Goal: Information Seeking & Learning: Learn about a topic

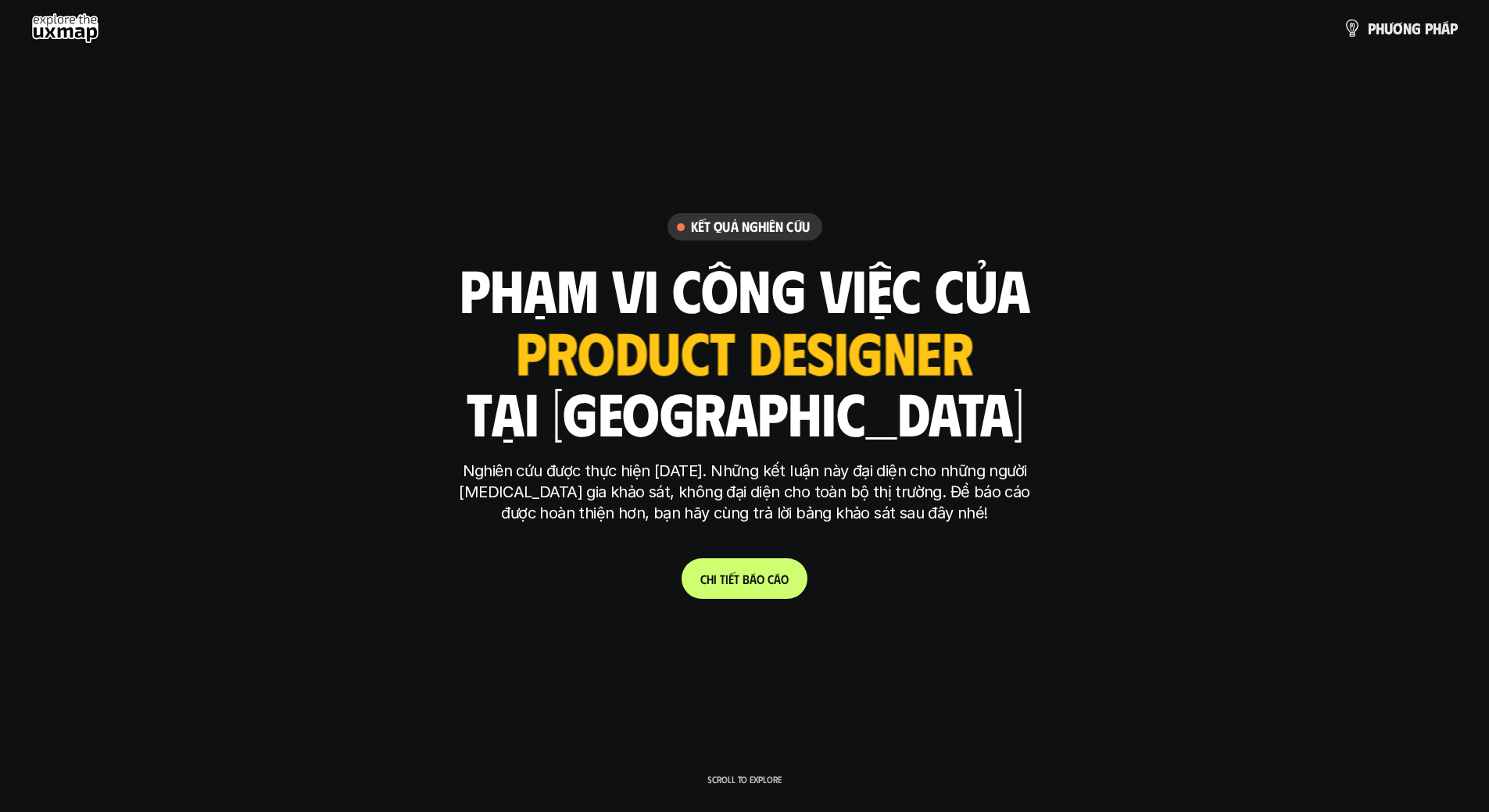
click at [716, 587] on link "C h i t i ế t b á o c á o" at bounding box center [744, 578] width 126 height 40
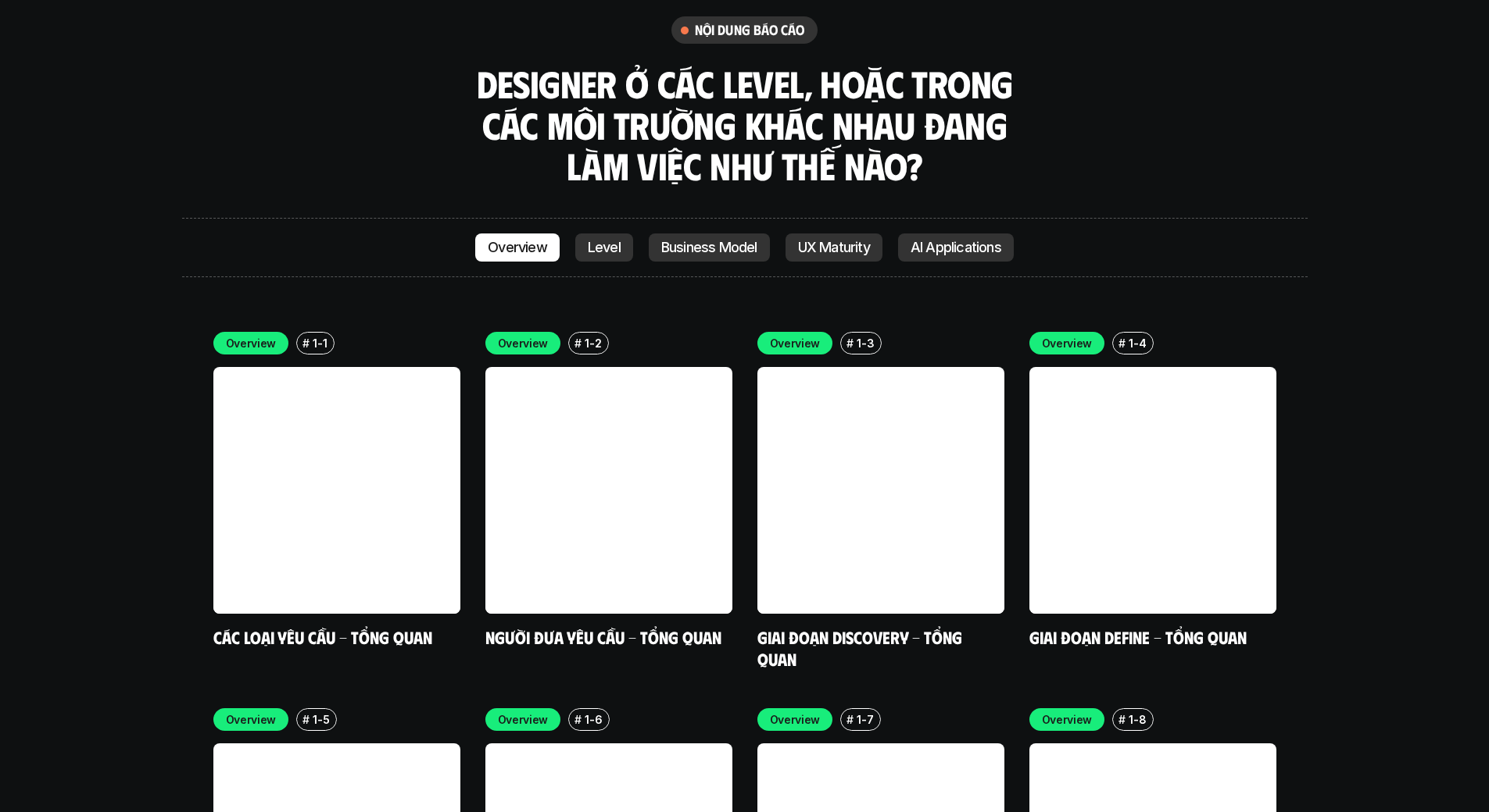
scroll to position [4446, 0]
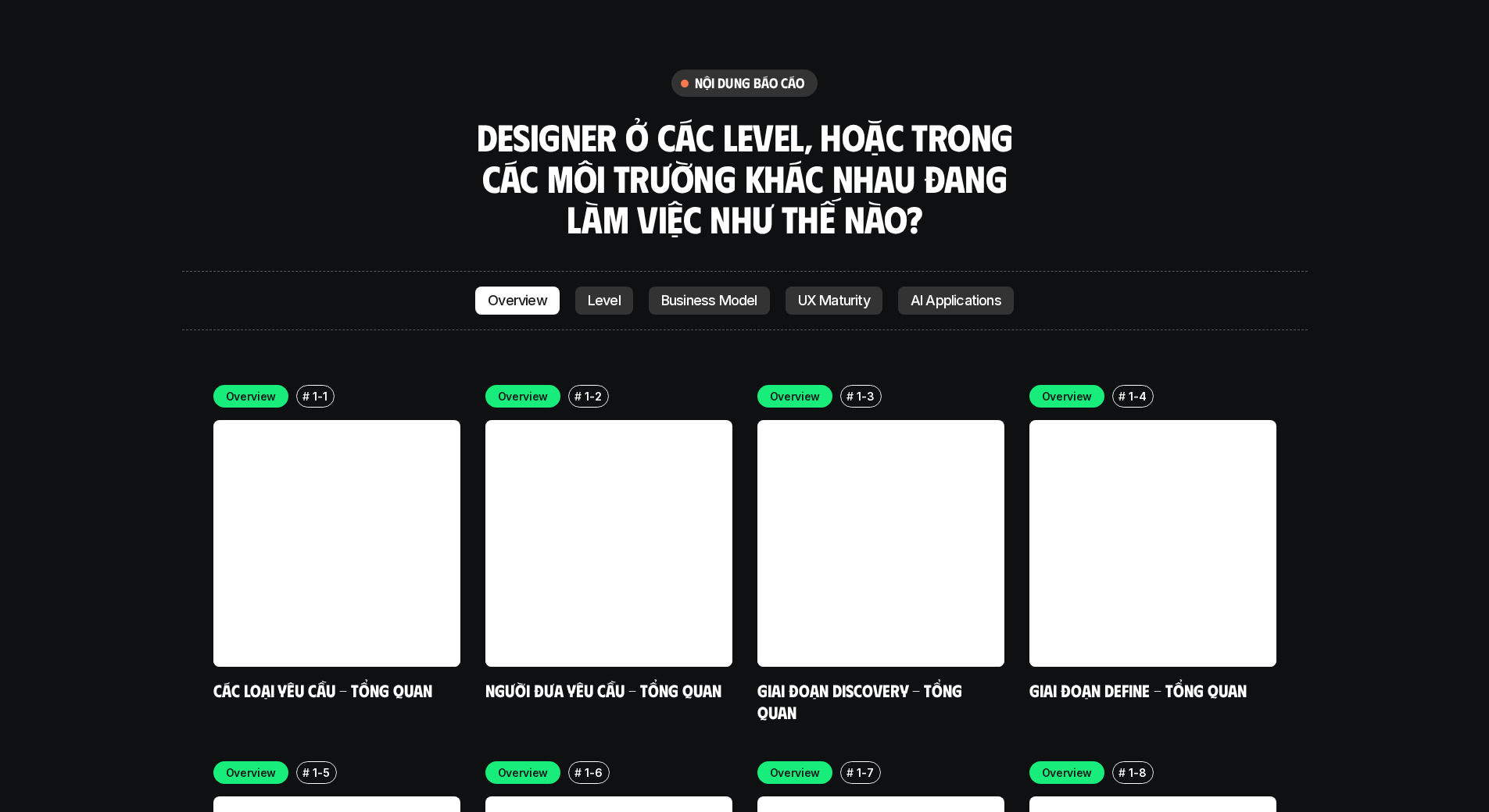
click at [593, 293] on p "Level" at bounding box center [604, 301] width 33 height 15
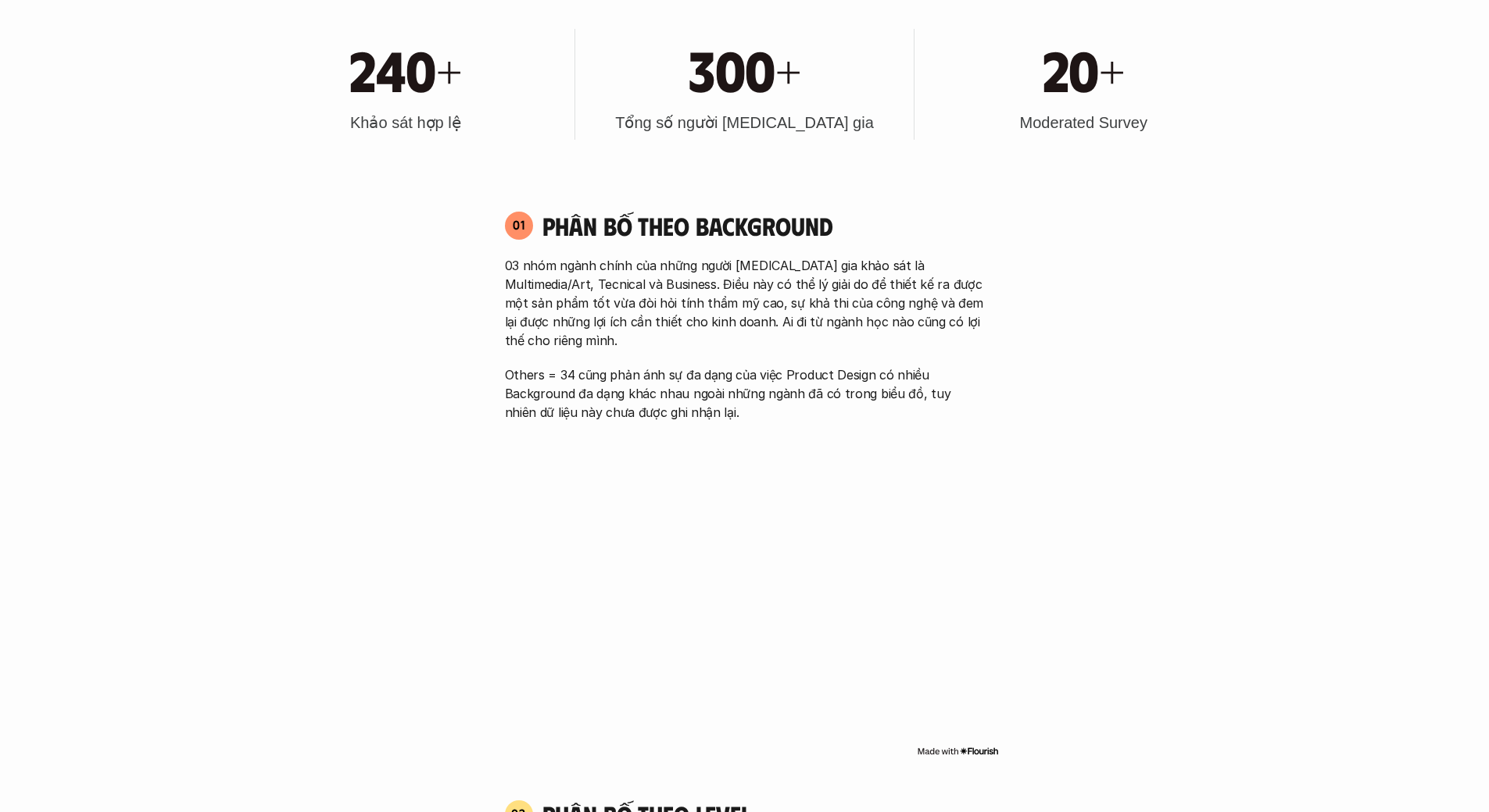
scroll to position [1048, 0]
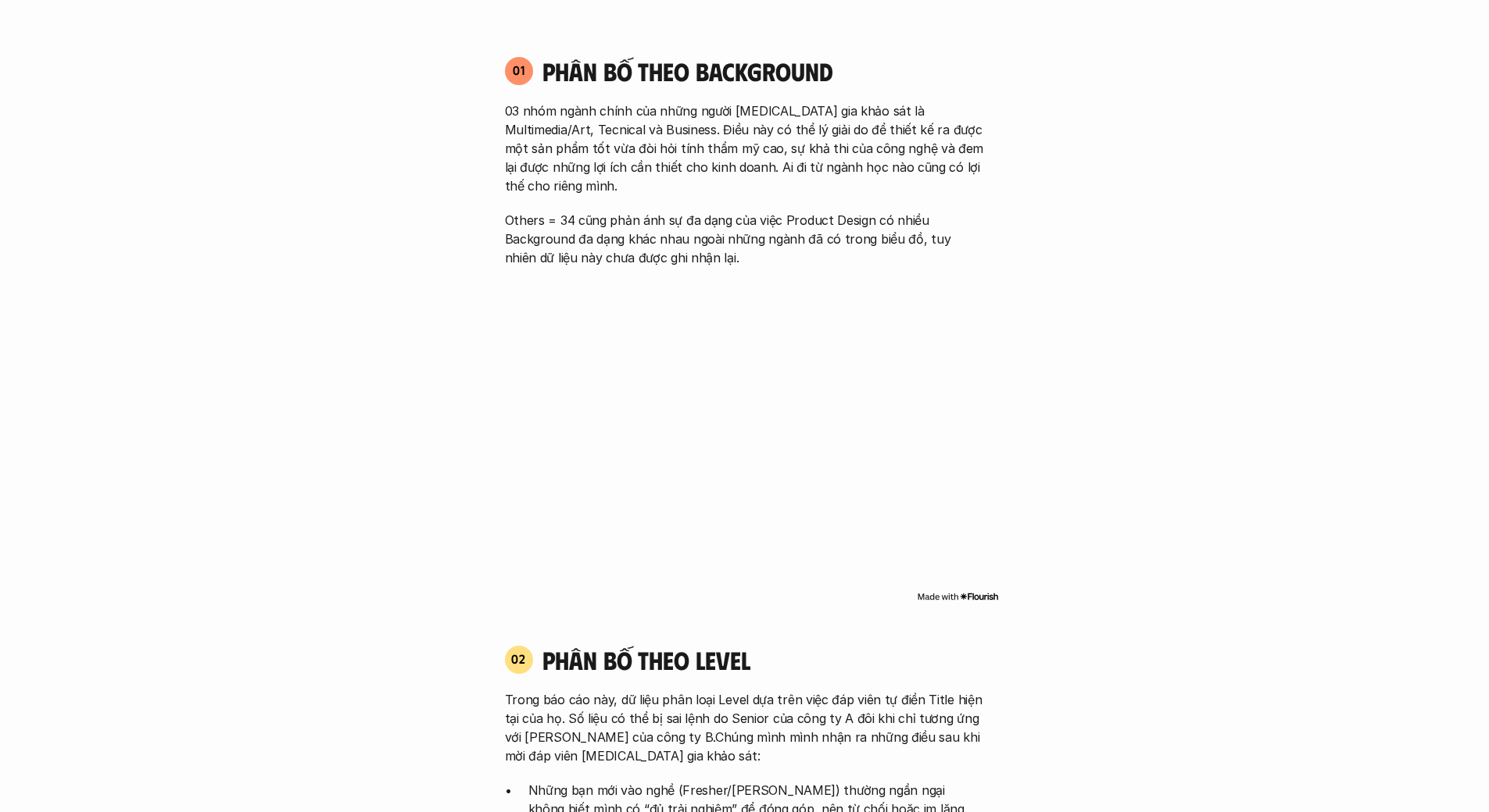
scroll to position [1276, 0]
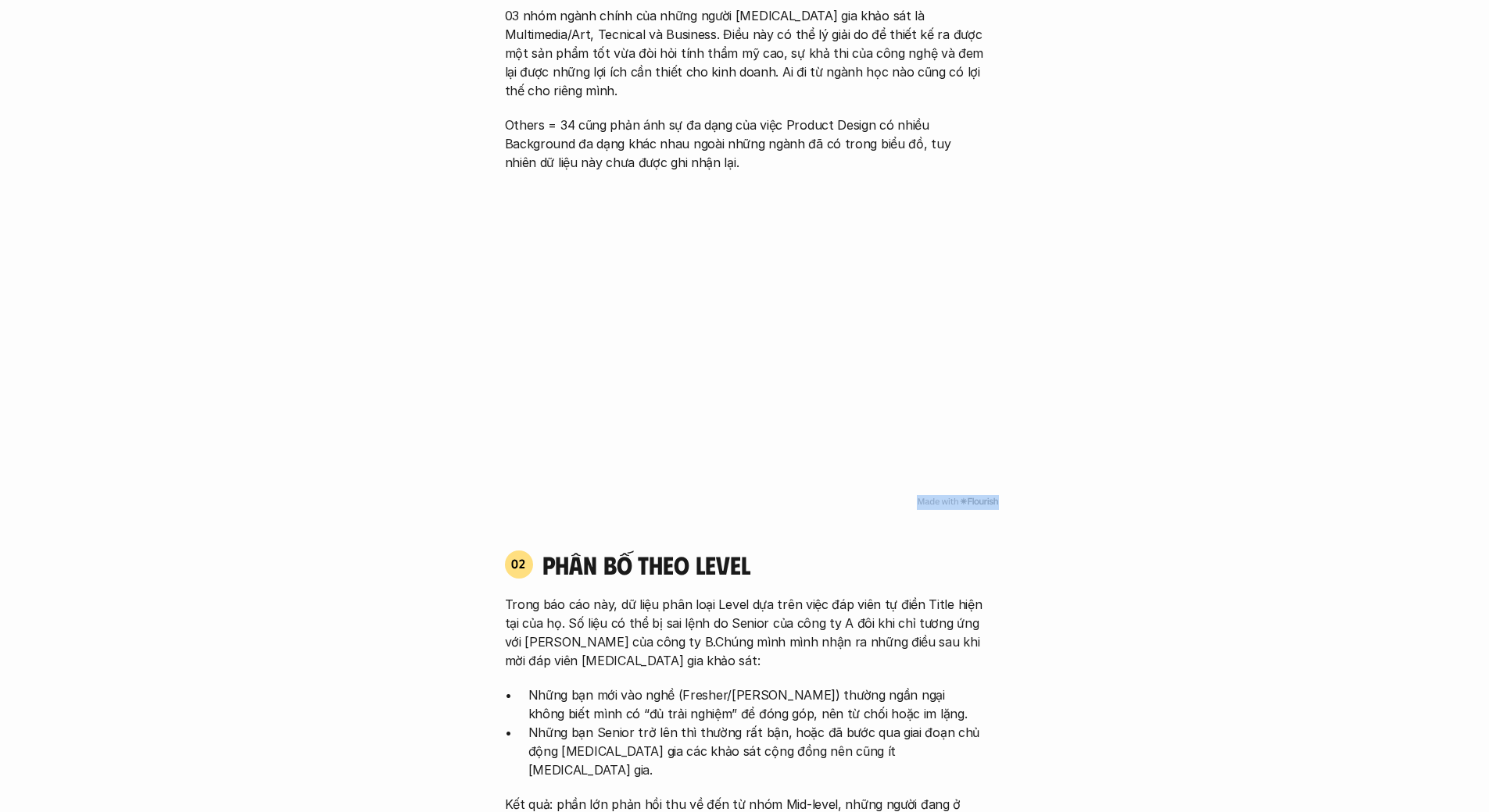
drag, startPoint x: 1021, startPoint y: 489, endPoint x: 1060, endPoint y: 484, distance: 39.3
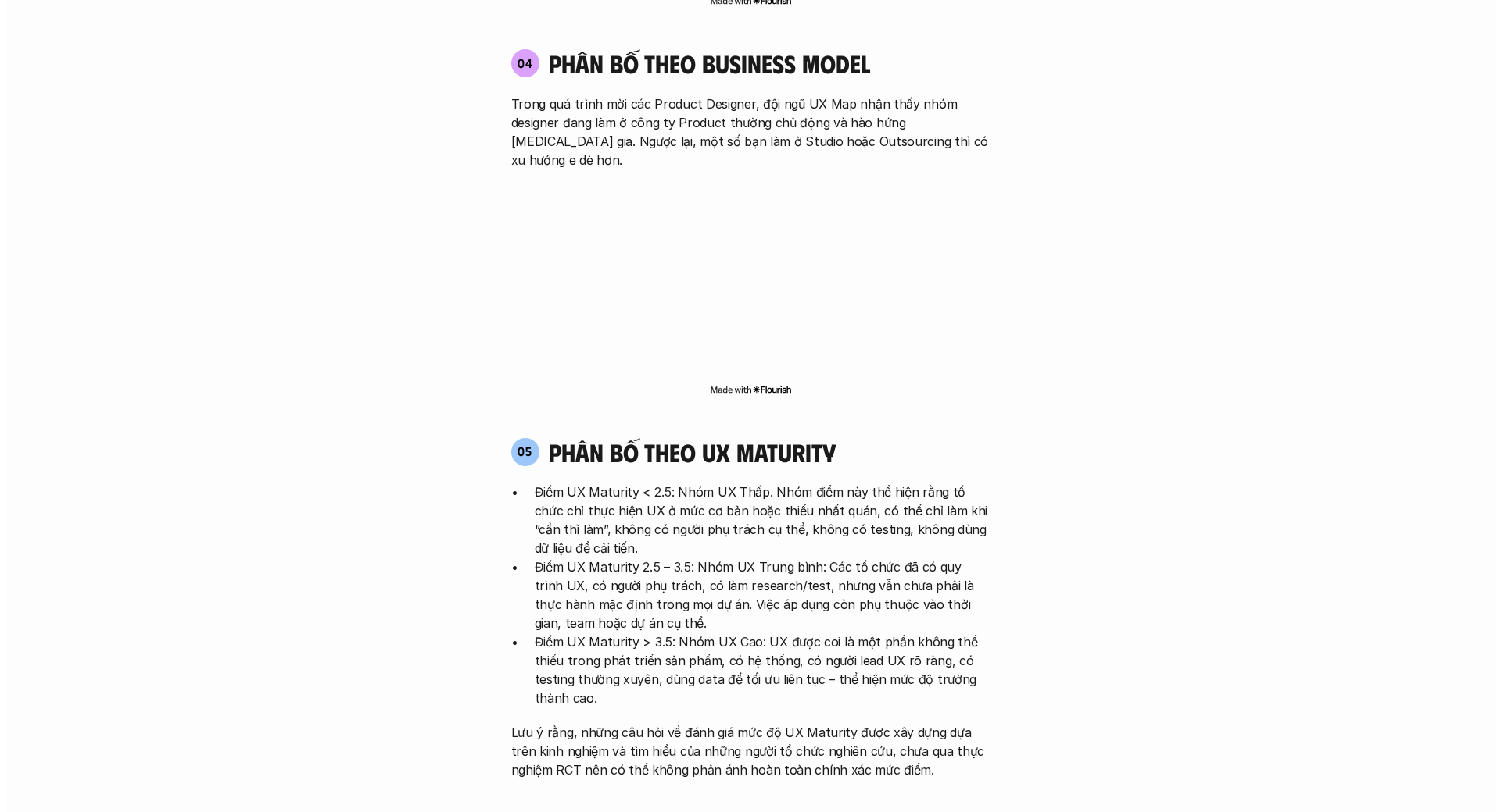
scroll to position [3004, 0]
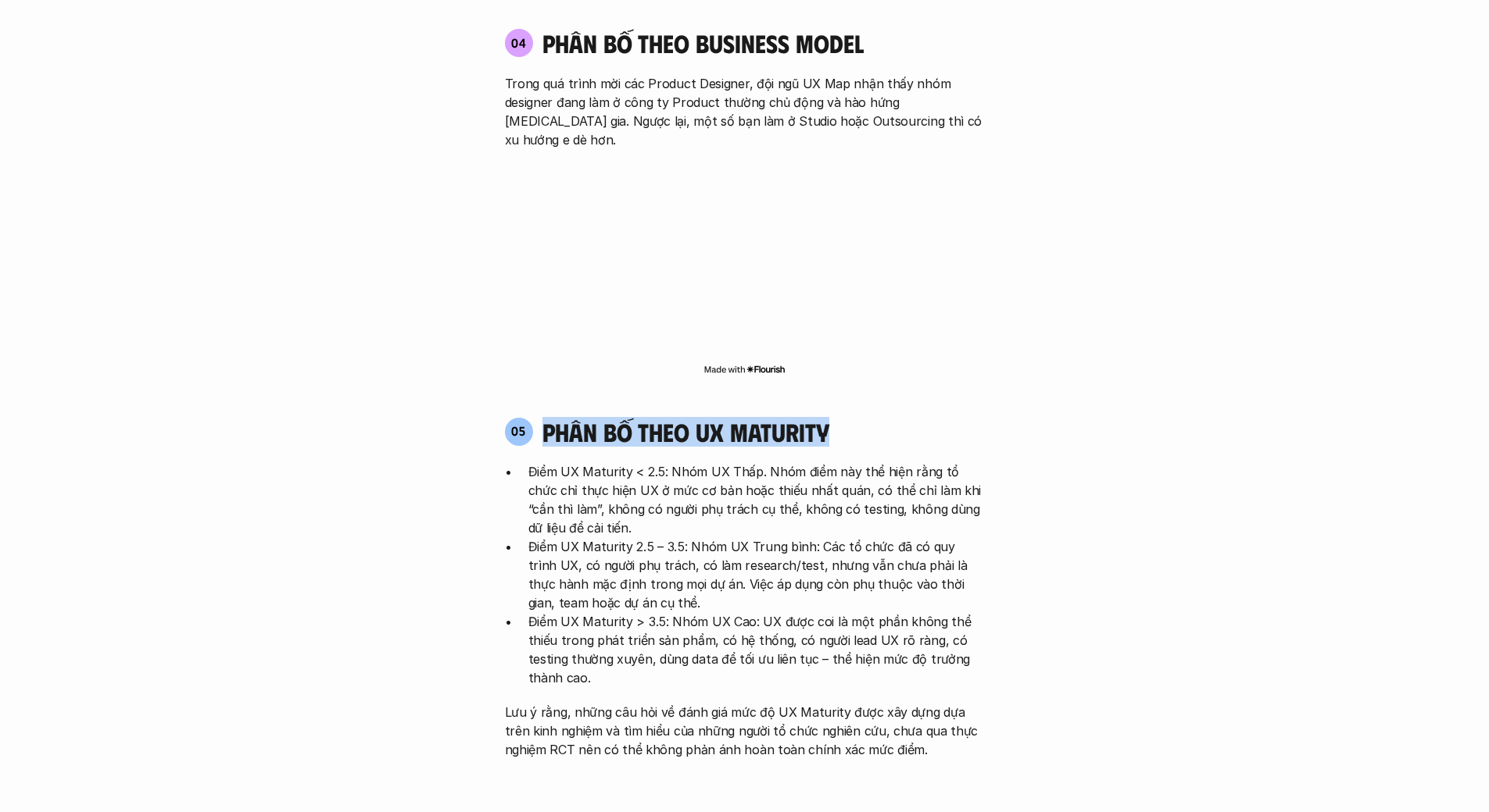
drag, startPoint x: 542, startPoint y: 339, endPoint x: 836, endPoint y: 356, distance: 294.5
click at [836, 417] on div "05 phân bố theo ux maturity Điểm UX Maturity < 2.5: Nhóm UX Thấp. Nhóm điểm này…" at bounding box center [744, 588] width 508 height 342
click at [815, 463] on p "Điểm UX Maturity < 2.5: Nhóm UX Thấp. Nhóm điểm này thể hiện rằng tổ chức chỉ t…" at bounding box center [757, 500] width 456 height 75
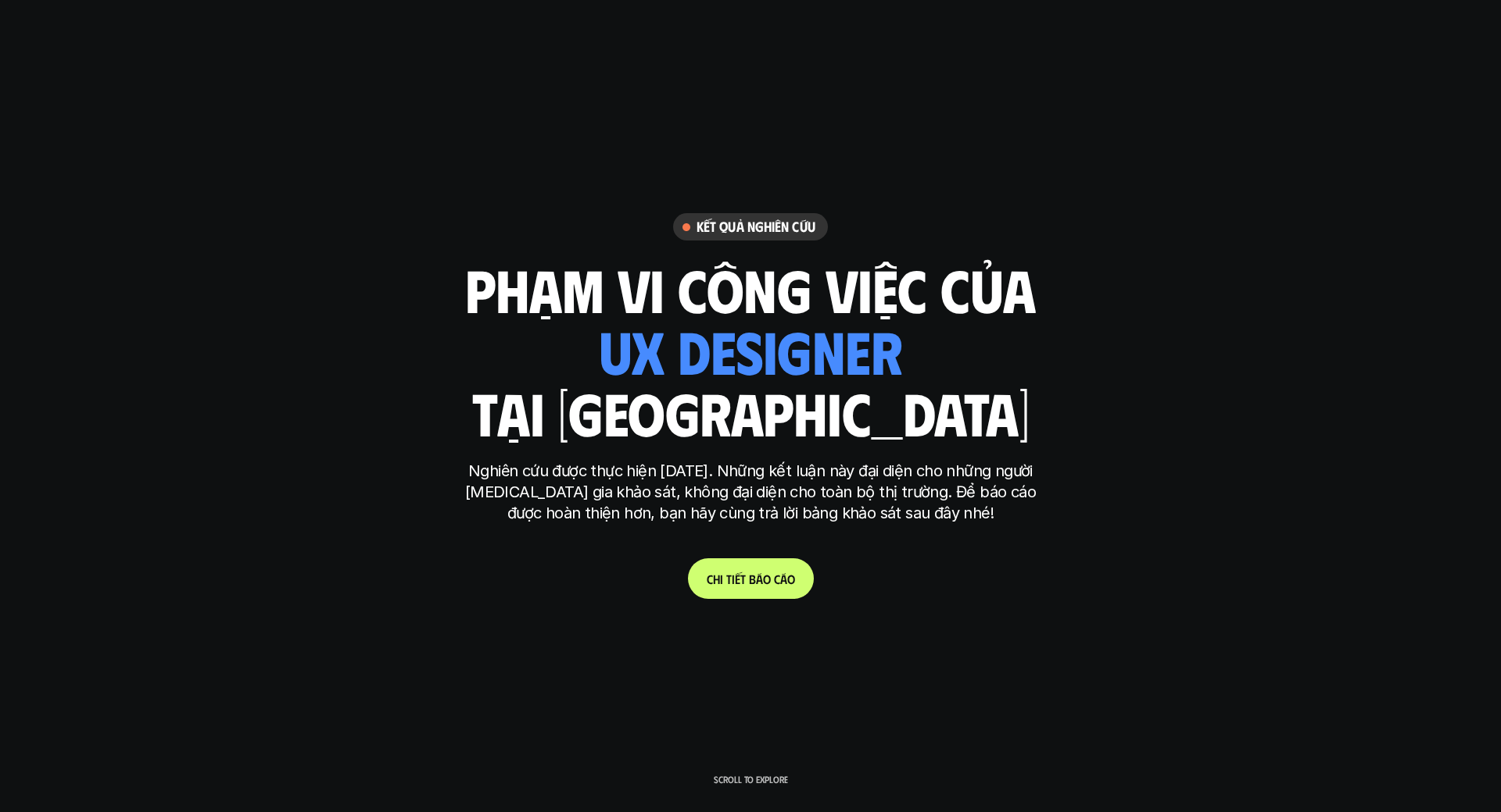
scroll to position [3004, 0]
